Goal: Task Accomplishment & Management: Use online tool/utility

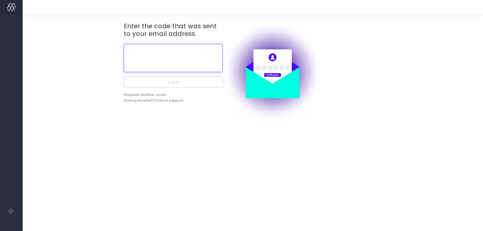
click at [211, 62] on input "text" at bounding box center [173, 58] width 99 height 28
paste input "753818"
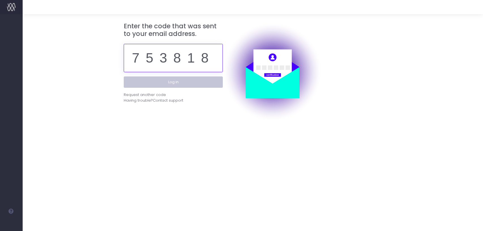
type input "753818"
click at [191, 81] on button "Log in" at bounding box center [173, 82] width 99 height 11
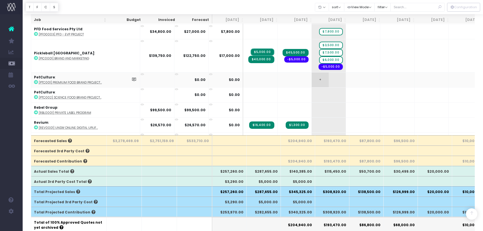
scroll to position [1067, 0]
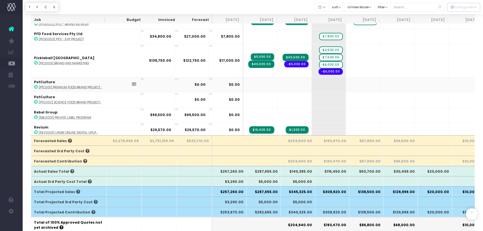
click at [36, 85] on icon at bounding box center [36, 87] width 4 height 4
click at [312, 82] on span "+" at bounding box center [320, 84] width 17 height 15
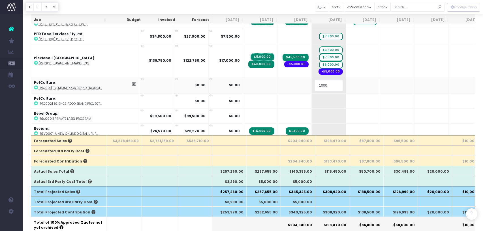
type input "10000"
click at [326, 79] on body "Oh my... this is bad. wayahead wasn't able to load this page. Please contact su…" at bounding box center [241, 29] width 483 height 231
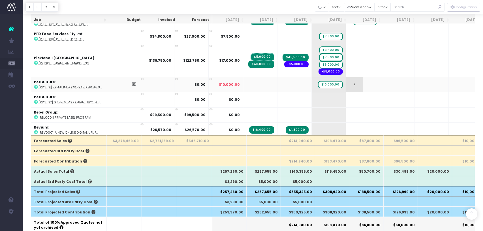
click at [346, 79] on span "+" at bounding box center [354, 84] width 17 height 15
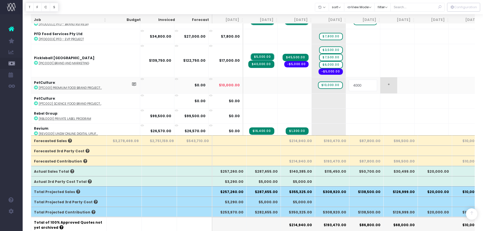
type input "40000"
click at [407, 87] on body "Oh my... this is bad. wayahead wasn't able to load this page. Please contact su…" at bounding box center [241, 29] width 483 height 231
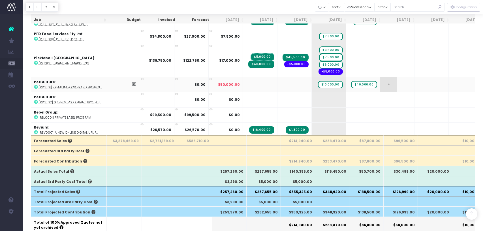
click at [381, 81] on span "+" at bounding box center [389, 84] width 17 height 15
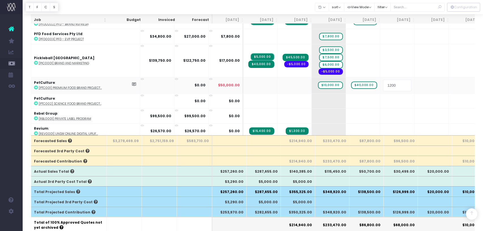
type input "12000"
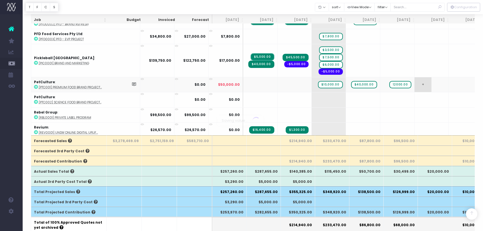
click at [391, 80] on body "Oh my... this is bad. wayahead wasn't able to load this page. Please contact su…" at bounding box center [241, 29] width 483 height 231
click at [415, 80] on span "+" at bounding box center [423, 84] width 17 height 15
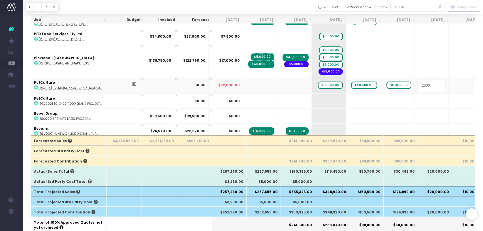
type input "20000"
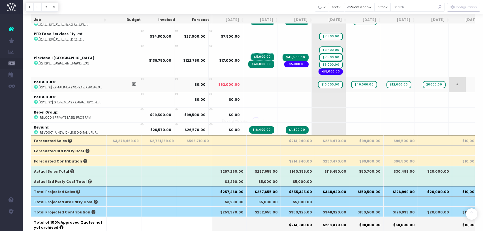
click at [426, 82] on body "Oh my... this is bad. wayahead wasn't able to load this page. Please contact su…" at bounding box center [241, 29] width 483 height 231
click at [449, 81] on span "+" at bounding box center [457, 84] width 17 height 15
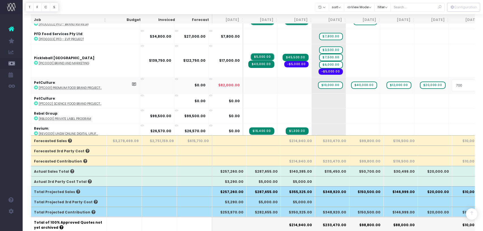
type input "7000"
click at [473, 82] on body "Oh my... this is bad. wayahead wasn't able to load this page. Please contact su…" at bounding box center [241, 29] width 483 height 231
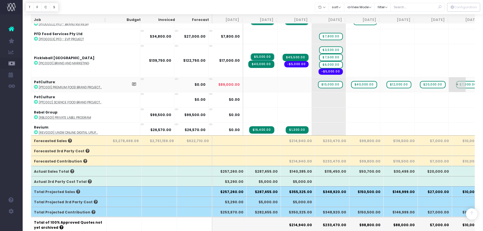
click at [449, 81] on span "+" at bounding box center [457, 84] width 17 height 15
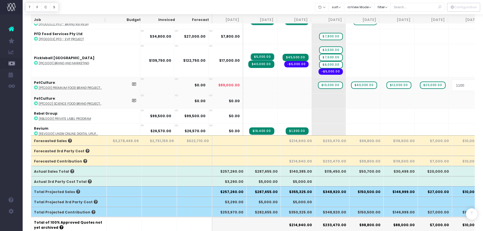
type input "11000"
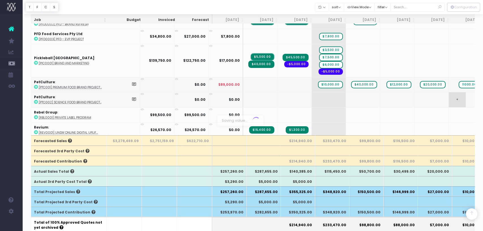
click at [445, 92] on body "Oh my... this is bad. wayahead wasn't able to load this page. Please contact su…" at bounding box center [241, 29] width 483 height 231
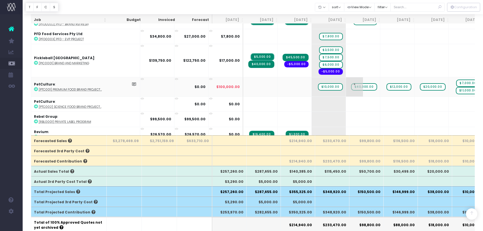
click at [351, 83] on span "$40,000.00" at bounding box center [364, 86] width 26 height 7
type input "20000"
click at [312, 80] on span "+" at bounding box center [320, 86] width 17 height 19
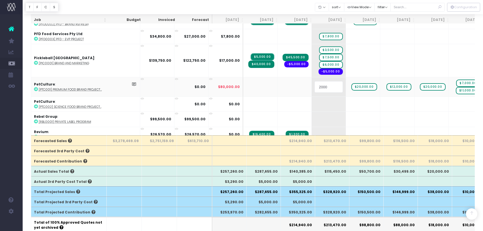
type input "20000"
click at [328, 103] on body "Oh my... this is bad. wayahead wasn't able to load this page. Please contact su…" at bounding box center [241, 29] width 483 height 231
drag, startPoint x: 372, startPoint y: 83, endPoint x: 348, endPoint y: 88, distance: 24.3
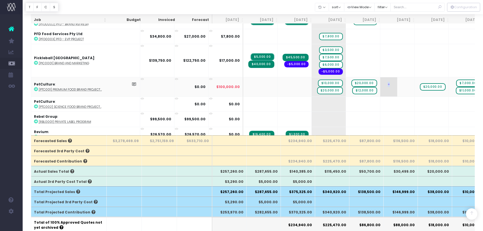
drag, startPoint x: 400, startPoint y: 84, endPoint x: 377, endPoint y: 84, distance: 22.7
click at [377, 84] on tr "PetCulture : [PTC001] Premium Food Brand Project... $0.00 $100,000.00 + $10,000…" at bounding box center [377, 87] width 692 height 20
drag, startPoint x: 406, startPoint y: 83, endPoint x: 381, endPoint y: 85, distance: 24.7
drag, startPoint x: 439, startPoint y: 79, endPoint x: 410, endPoint y: 79, distance: 29.5
drag, startPoint x: 440, startPoint y: 84, endPoint x: 413, endPoint y: 84, distance: 26.9
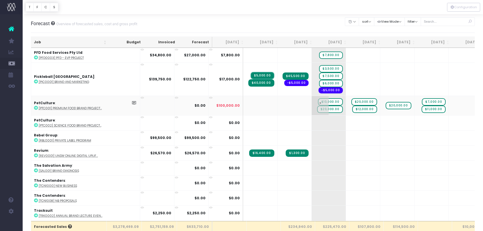
scroll to position [1122, 0]
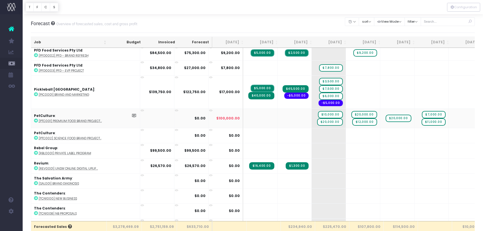
click at [36, 119] on icon at bounding box center [36, 121] width 4 height 4
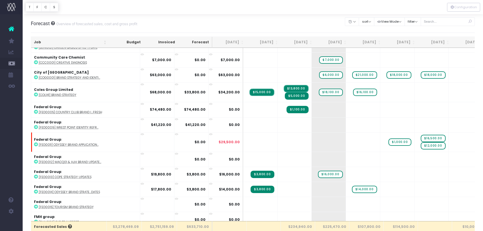
scroll to position [494, 0]
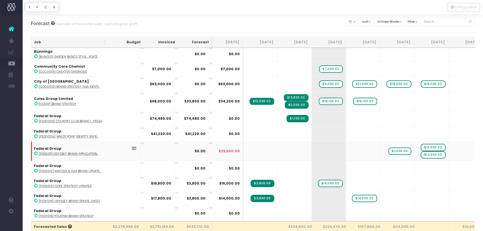
click at [36, 152] on icon at bounding box center [36, 154] width 4 height 4
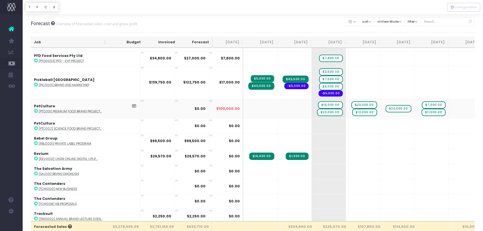
scroll to position [1130, 0]
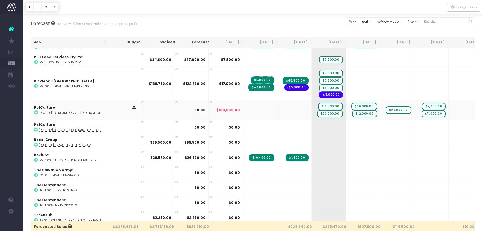
click at [36, 111] on icon at bounding box center [36, 113] width 4 height 4
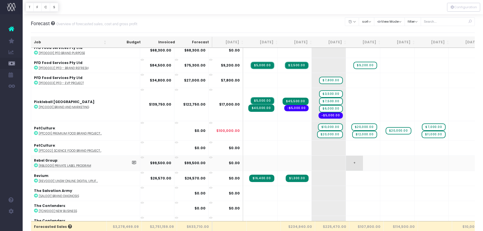
scroll to position [1110, 0]
click at [37, 131] on icon at bounding box center [36, 133] width 4 height 4
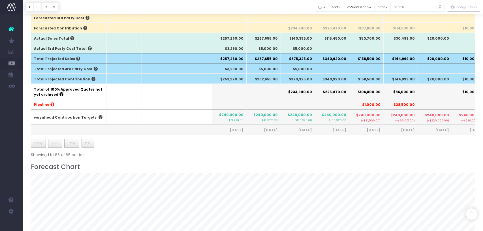
scroll to position [192, 0]
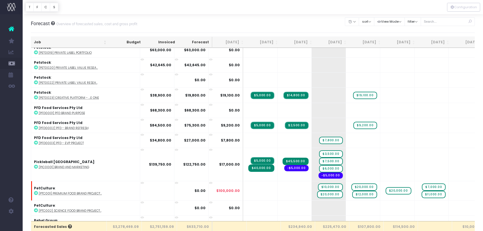
scroll to position [1066, 0]
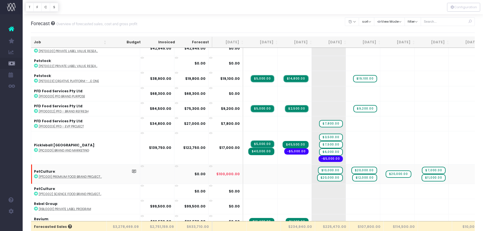
click at [35, 175] on icon at bounding box center [36, 177] width 4 height 4
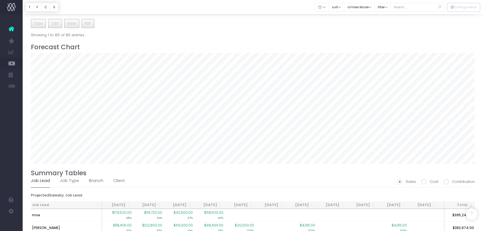
scroll to position [405, 0]
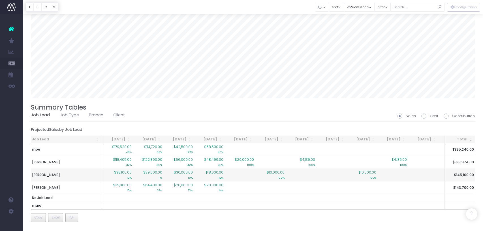
click at [127, 172] on span "$38,100.00" at bounding box center [123, 172] width 18 height 5
click at [138, 174] on td "$39,000.00 11%" at bounding box center [148, 175] width 31 height 13
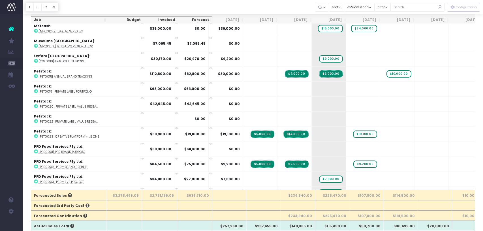
scroll to position [978, 0]
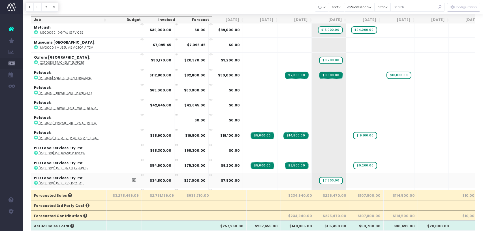
click at [35, 181] on icon at bounding box center [36, 183] width 4 height 4
click at [35, 166] on icon at bounding box center [36, 168] width 4 height 4
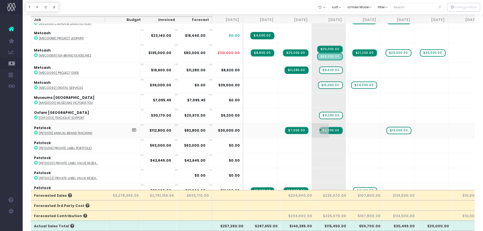
scroll to position [922, 0]
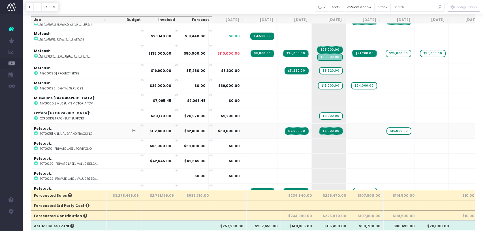
click at [35, 131] on icon at bounding box center [36, 133] width 4 height 4
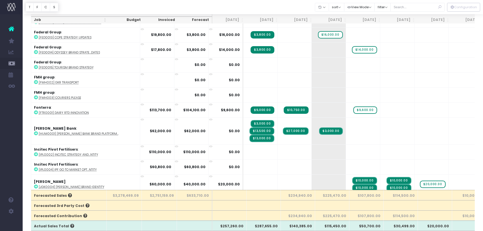
scroll to position [609, 0]
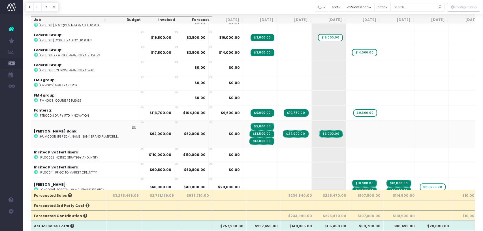
click at [37, 135] on icon at bounding box center [36, 136] width 4 height 4
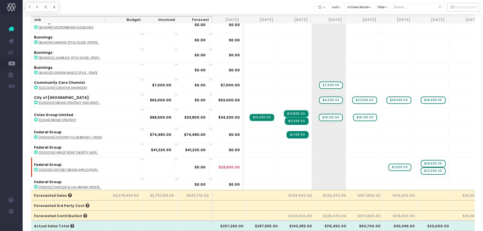
scroll to position [446, 0]
click at [35, 120] on icon at bounding box center [36, 120] width 4 height 4
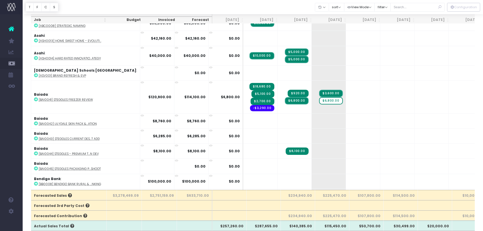
scroll to position [0, 0]
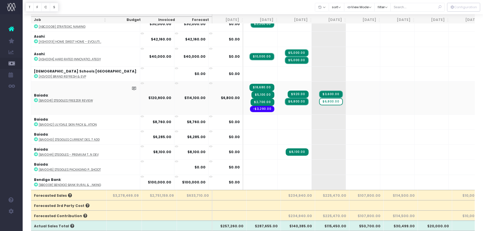
click at [37, 101] on icon at bounding box center [36, 100] width 4 height 4
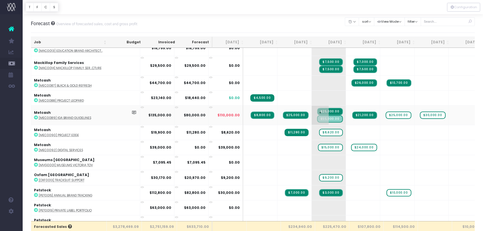
click at [317, 117] on span "$55,000.00" at bounding box center [330, 118] width 26 height 7
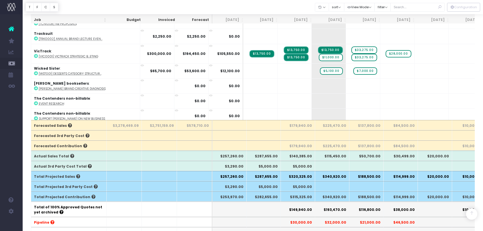
scroll to position [102, 0]
click at [37, 71] on icon at bounding box center [36, 73] width 4 height 4
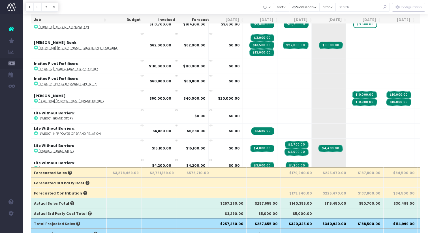
scroll to position [680, 0]
